Goal: Task Accomplishment & Management: Manage account settings

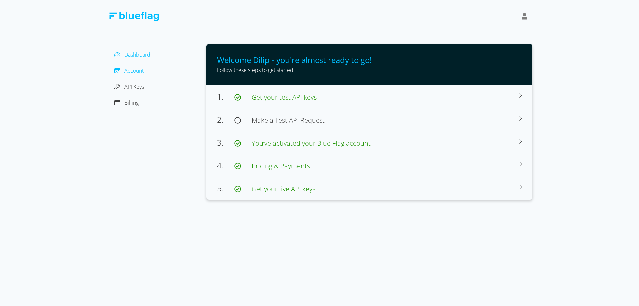
click at [133, 69] on span "Account" at bounding box center [134, 70] width 19 height 7
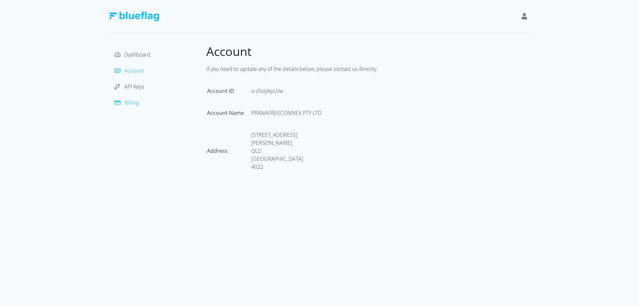
click at [134, 104] on span "Billing" at bounding box center [132, 102] width 14 height 7
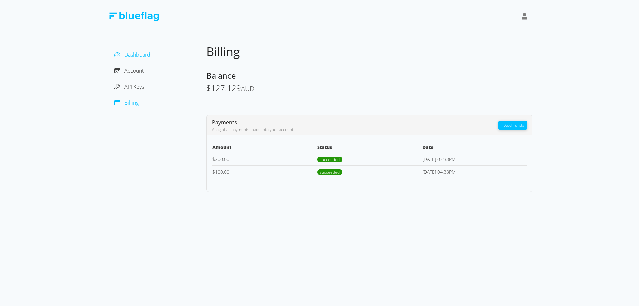
click at [133, 54] on span "Dashboard" at bounding box center [138, 54] width 26 height 7
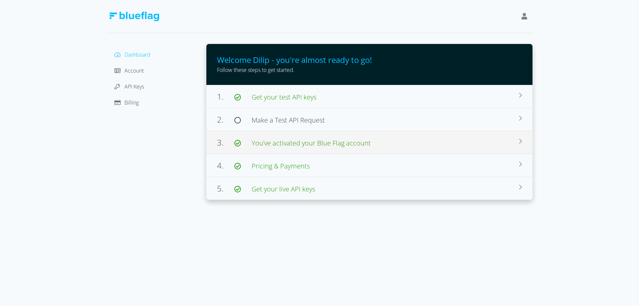
click at [301, 144] on span "You’ve activated your Blue Flag account" at bounding box center [311, 143] width 119 height 9
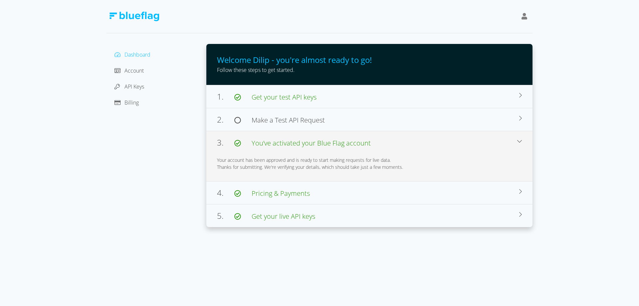
click at [301, 144] on span "You’ve activated your Blue Flag account" at bounding box center [311, 143] width 119 height 9
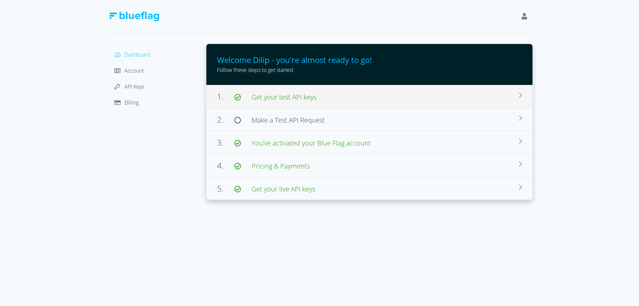
click at [293, 99] on span "Get your test API keys" at bounding box center [284, 97] width 65 height 9
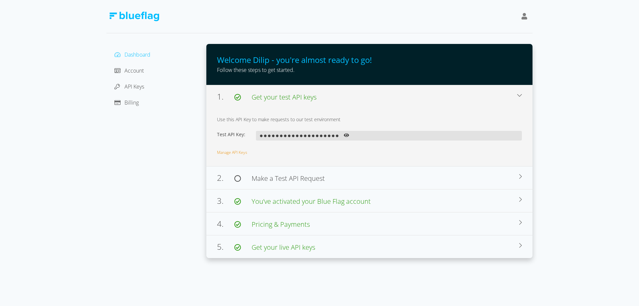
click at [293, 99] on span "Get your test API keys" at bounding box center [284, 97] width 65 height 9
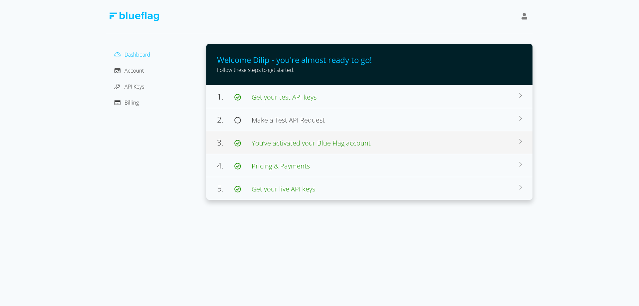
click at [289, 142] on span "You’ve activated your Blue Flag account" at bounding box center [311, 143] width 119 height 9
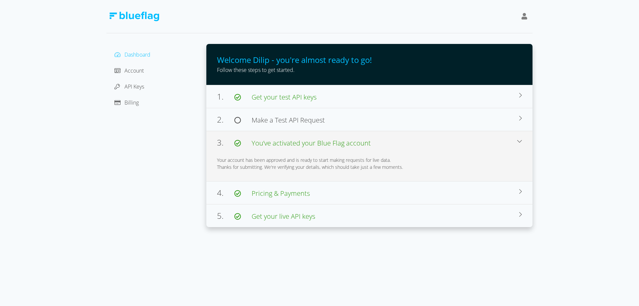
click at [289, 142] on span "You’ve activated your Blue Flag account" at bounding box center [311, 143] width 119 height 9
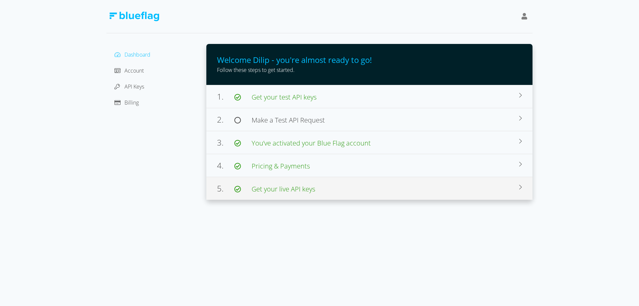
click at [277, 188] on span "Get your live API keys" at bounding box center [284, 188] width 64 height 9
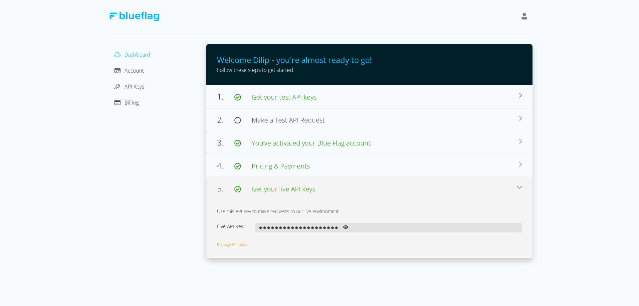
click at [304, 211] on div "Use this API Key to make requests to our live environment" at bounding box center [369, 211] width 305 height 7
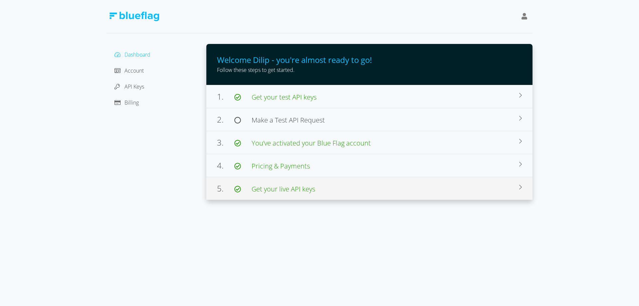
click at [277, 189] on span "Get your live API keys" at bounding box center [284, 188] width 64 height 9
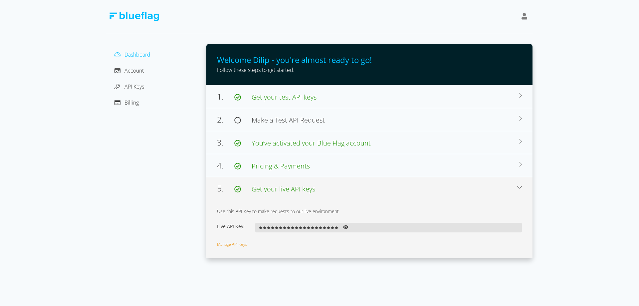
click at [345, 227] on icon at bounding box center [345, 227] width 5 height 4
click at [328, 211] on div "Use this API Key to make requests to our live environment" at bounding box center [369, 211] width 305 height 7
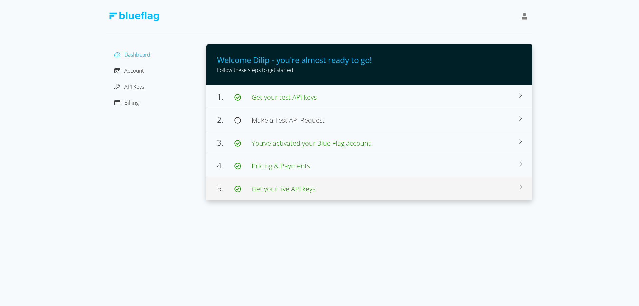
click at [518, 186] on div "5. Get your live API keys" at bounding box center [368, 188] width 302 height 12
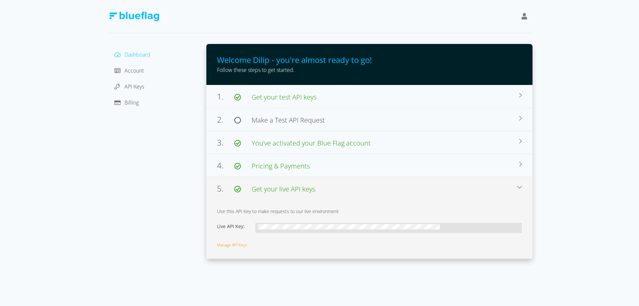
click at [519, 186] on icon at bounding box center [519, 186] width 5 height 5
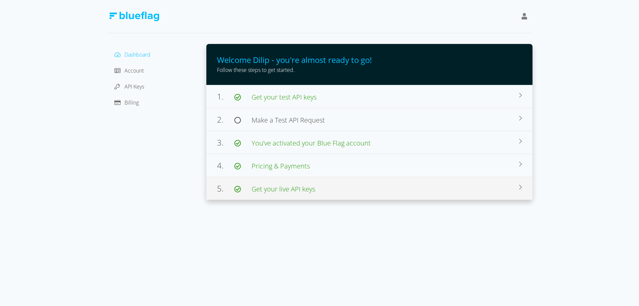
click at [519, 186] on div "5. Get your live API keys" at bounding box center [368, 188] width 302 height 12
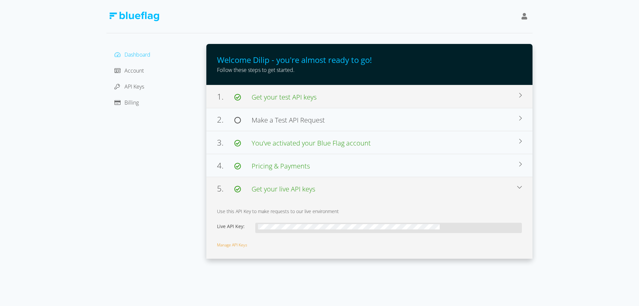
click at [325, 98] on div "1. Get your test API keys" at bounding box center [368, 97] width 302 height 12
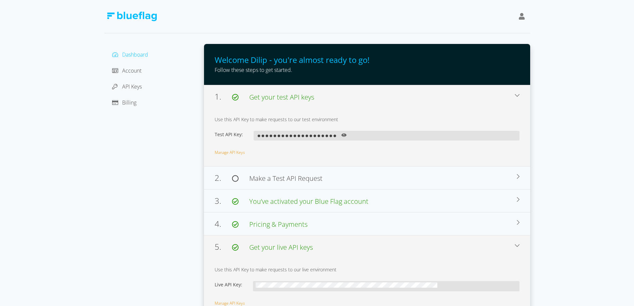
click at [325, 97] on div "1. Get your test API keys" at bounding box center [365, 97] width 300 height 12
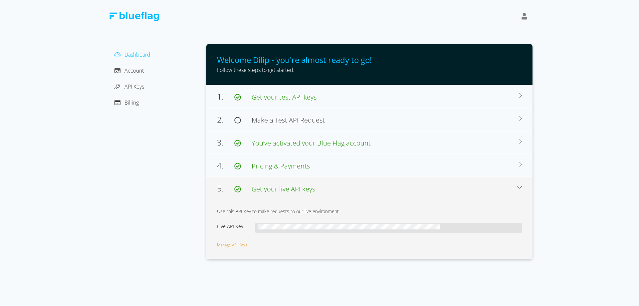
click at [525, 22] on div at bounding box center [524, 16] width 11 height 15
click at [483, 51] on div "Sign Out" at bounding box center [495, 51] width 56 height 7
